Goal: Transaction & Acquisition: Purchase product/service

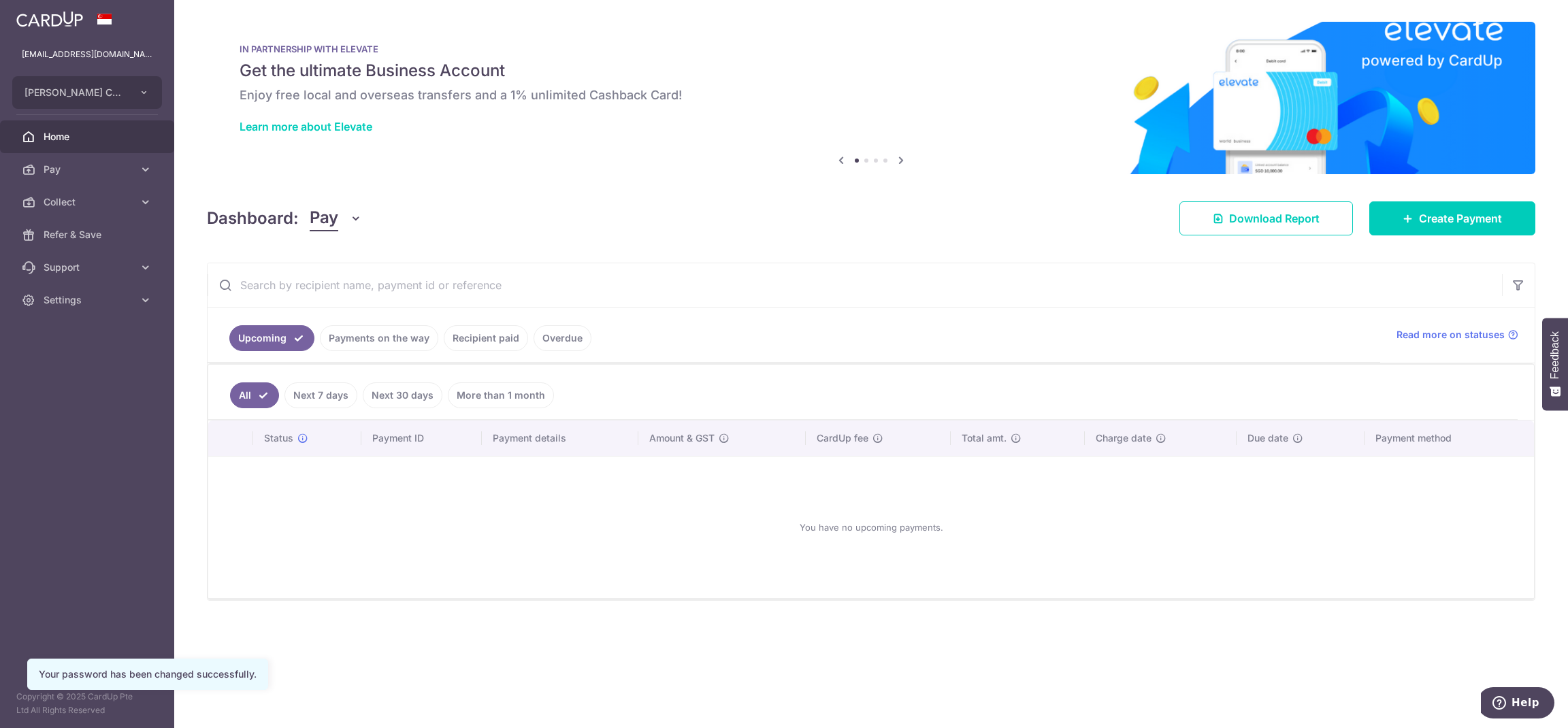
click at [462, 334] on link "Recipient paid" at bounding box center [486, 338] width 84 height 26
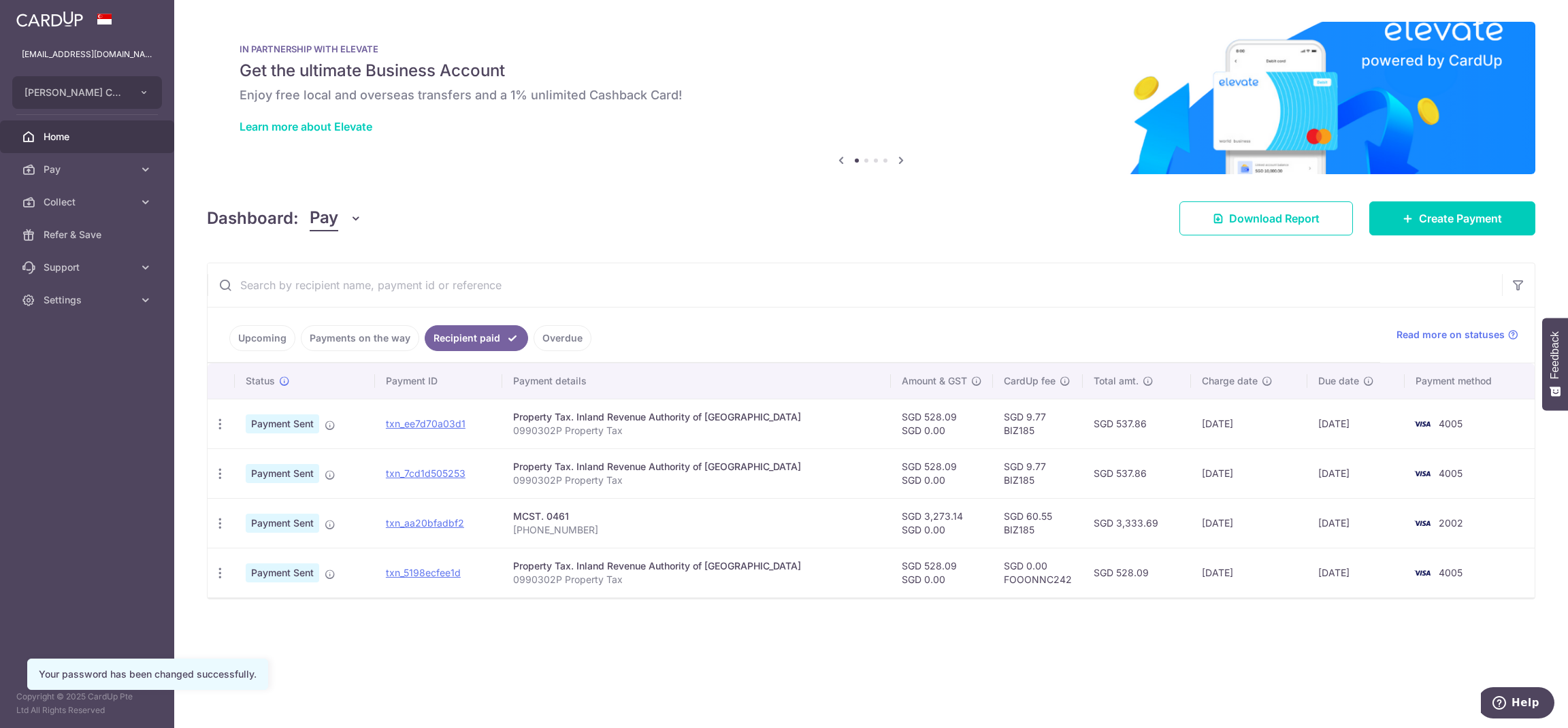
click at [559, 334] on link "Overdue" at bounding box center [562, 338] width 58 height 26
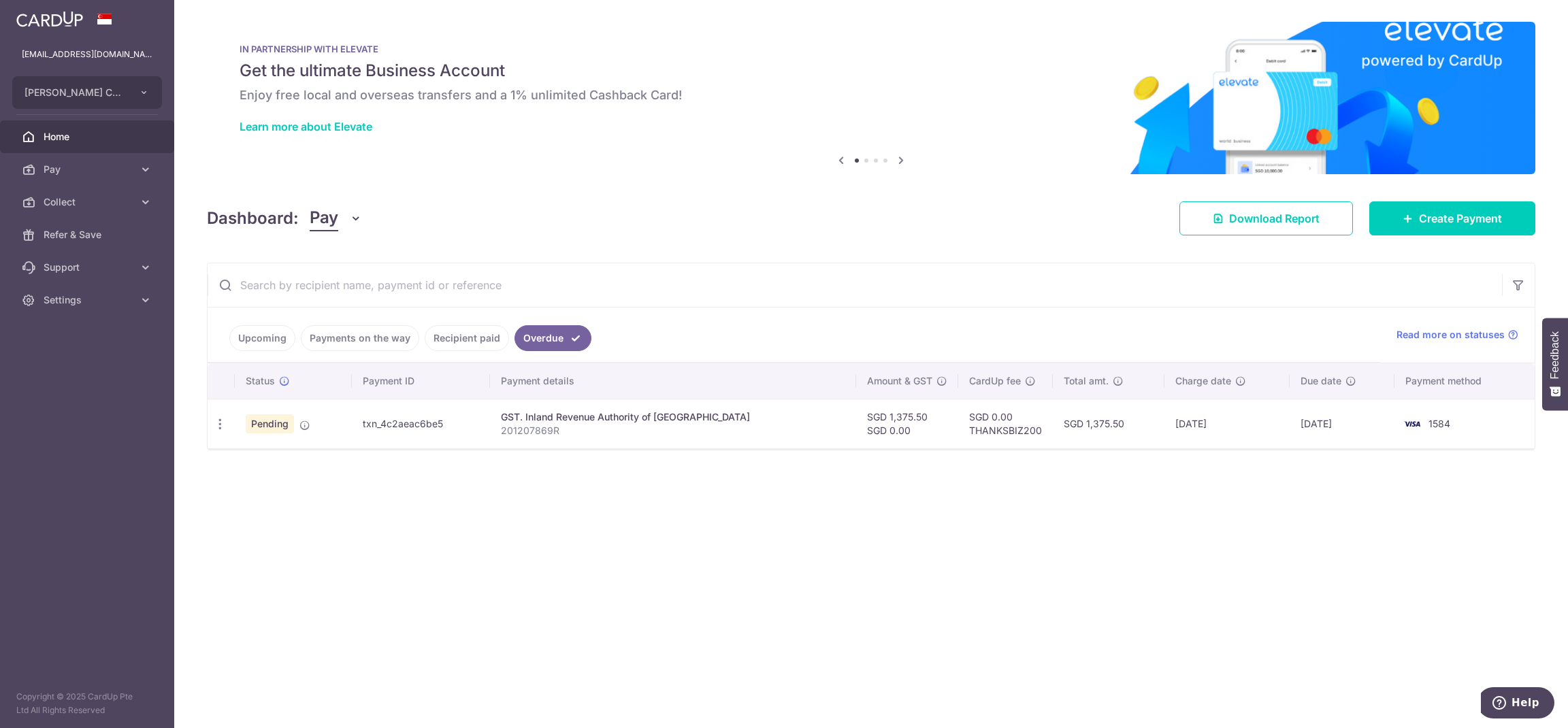
click at [379, 340] on link "Payments on the way" at bounding box center [360, 338] width 118 height 26
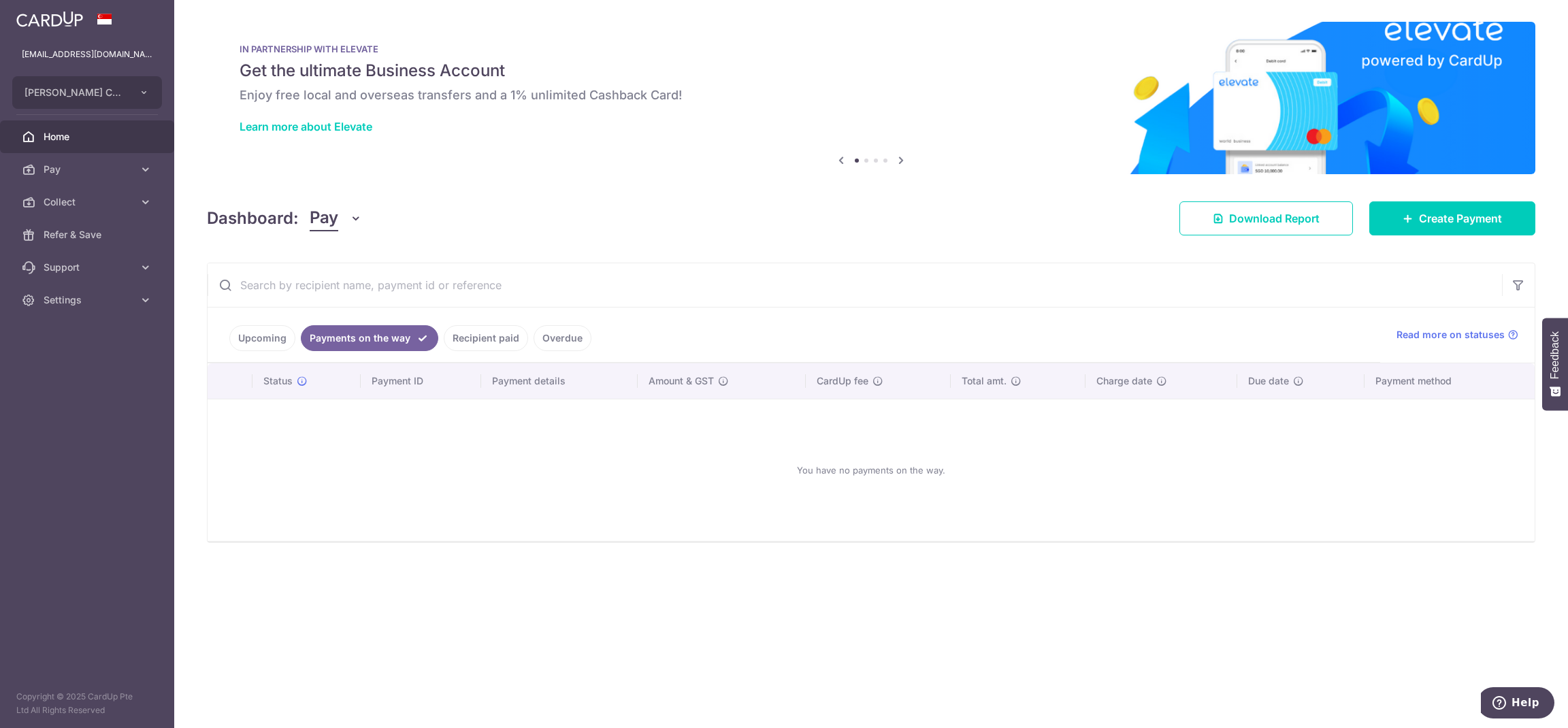
click at [250, 346] on link "Upcoming" at bounding box center [262, 338] width 66 height 26
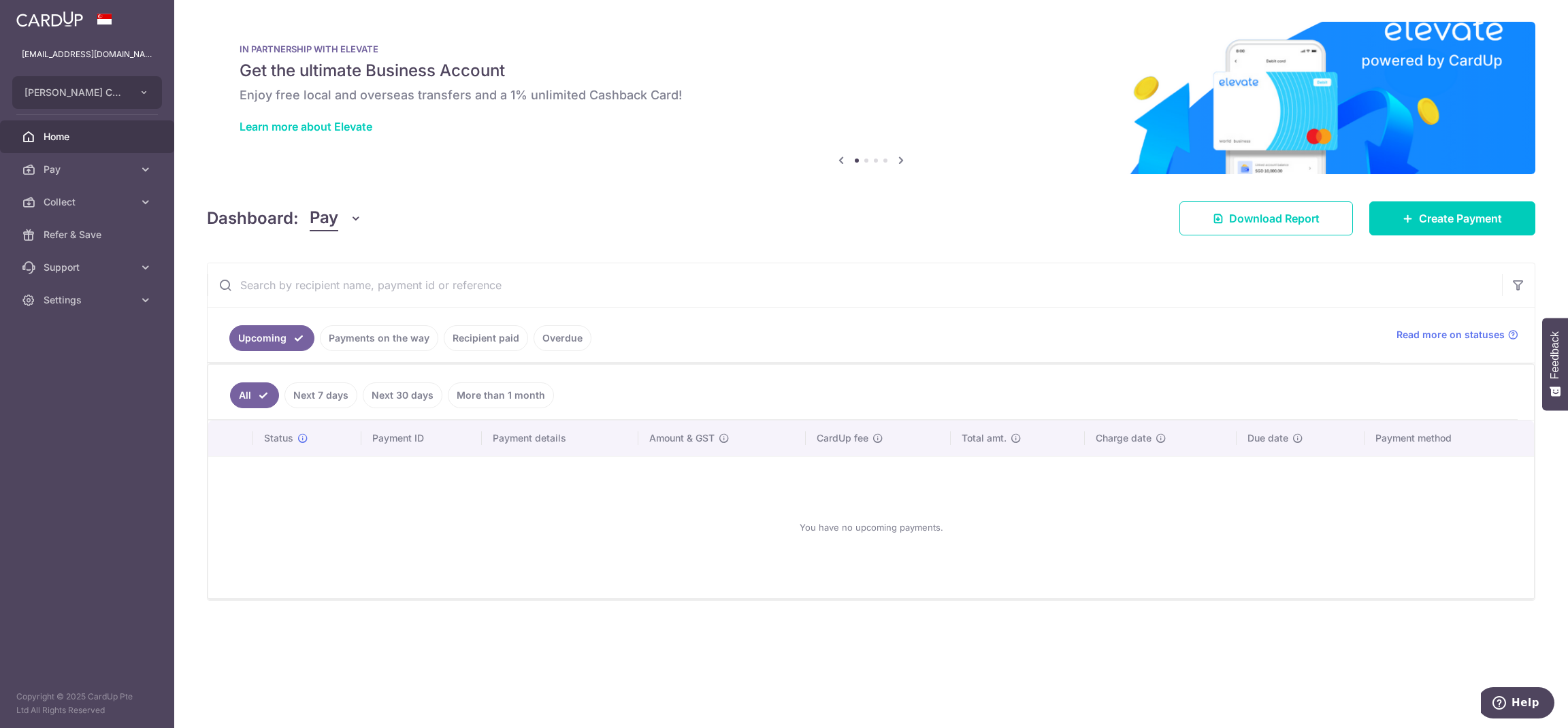
click at [58, 130] on span "Home" at bounding box center [88, 137] width 90 height 14
drag, startPoint x: 0, startPoint y: 0, endPoint x: 1439, endPoint y: 205, distance: 1453.5
click at [1439, 205] on link "Create Payment" at bounding box center [1452, 218] width 166 height 34
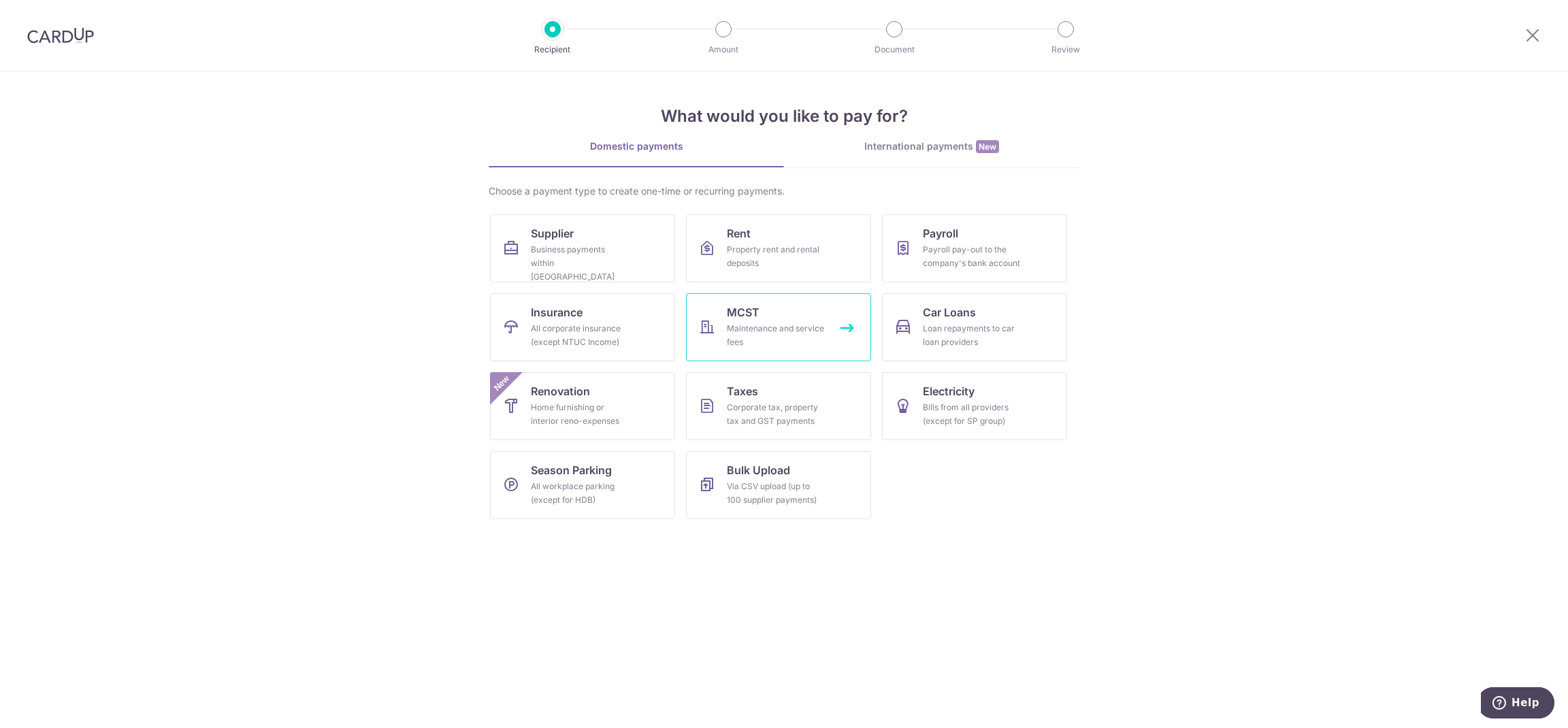
click at [818, 327] on div "Maintenance and service fees" at bounding box center [776, 335] width 98 height 27
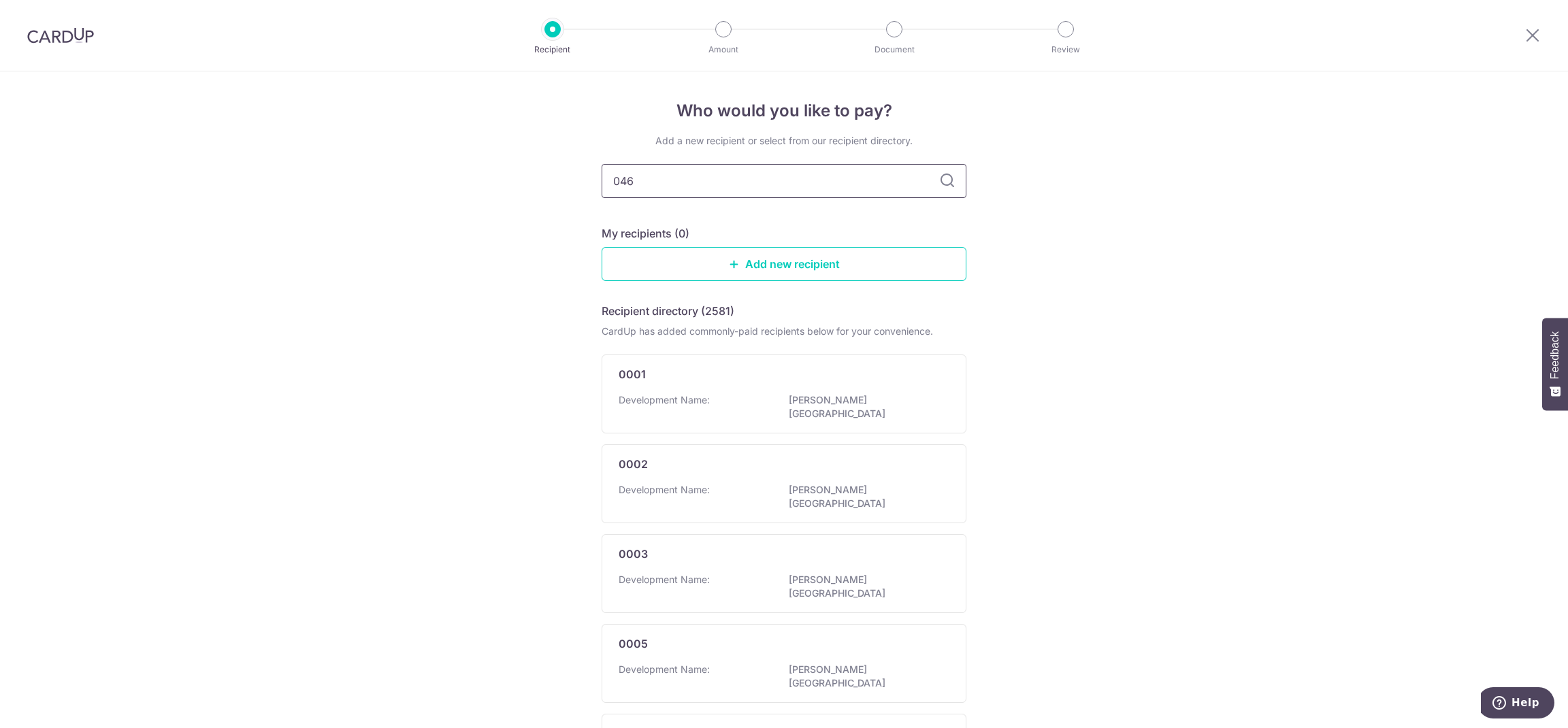
type input "0461"
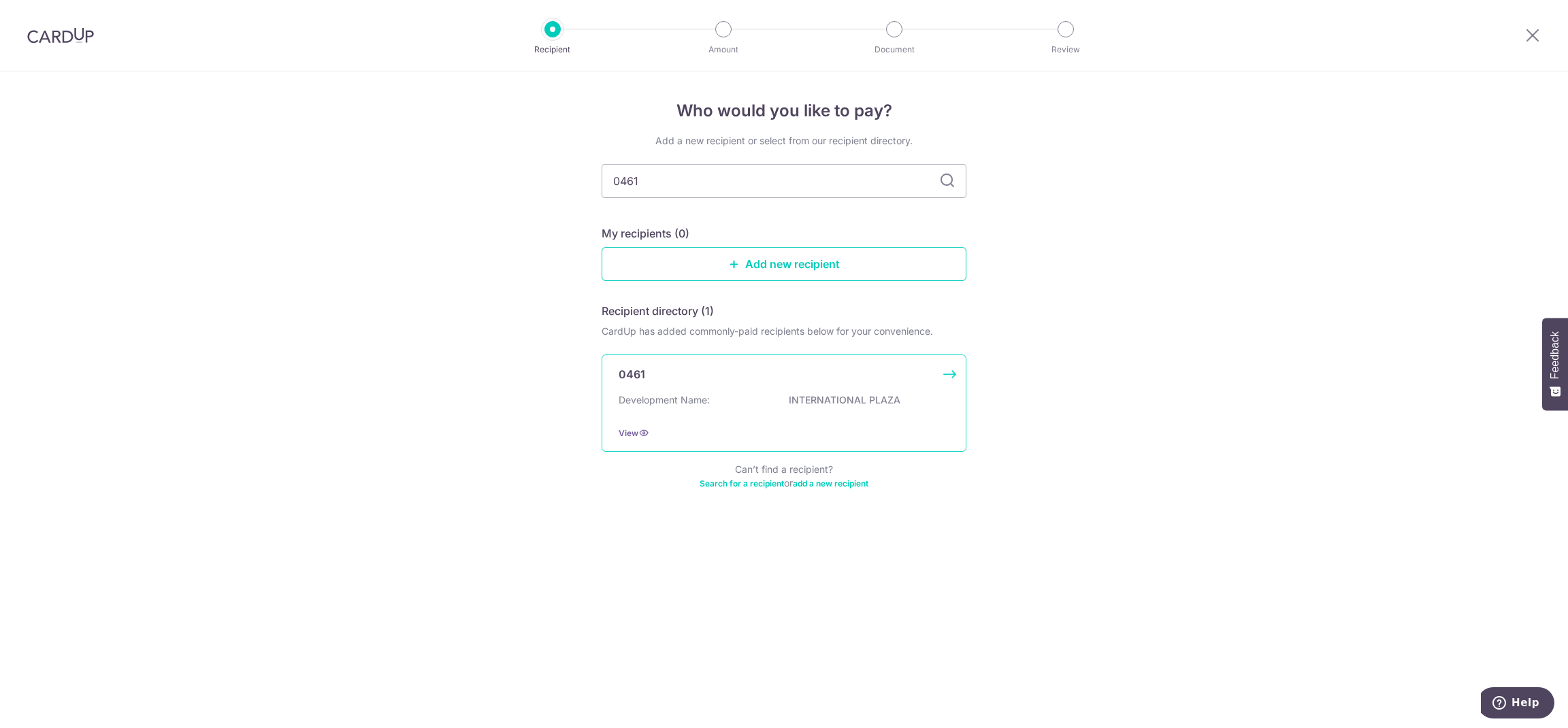
click at [774, 390] on div "0461 Development Name: INTERNATIONAL PLAZA View" at bounding box center [784, 403] width 365 height 97
